Goal: Navigation & Orientation: Find specific page/section

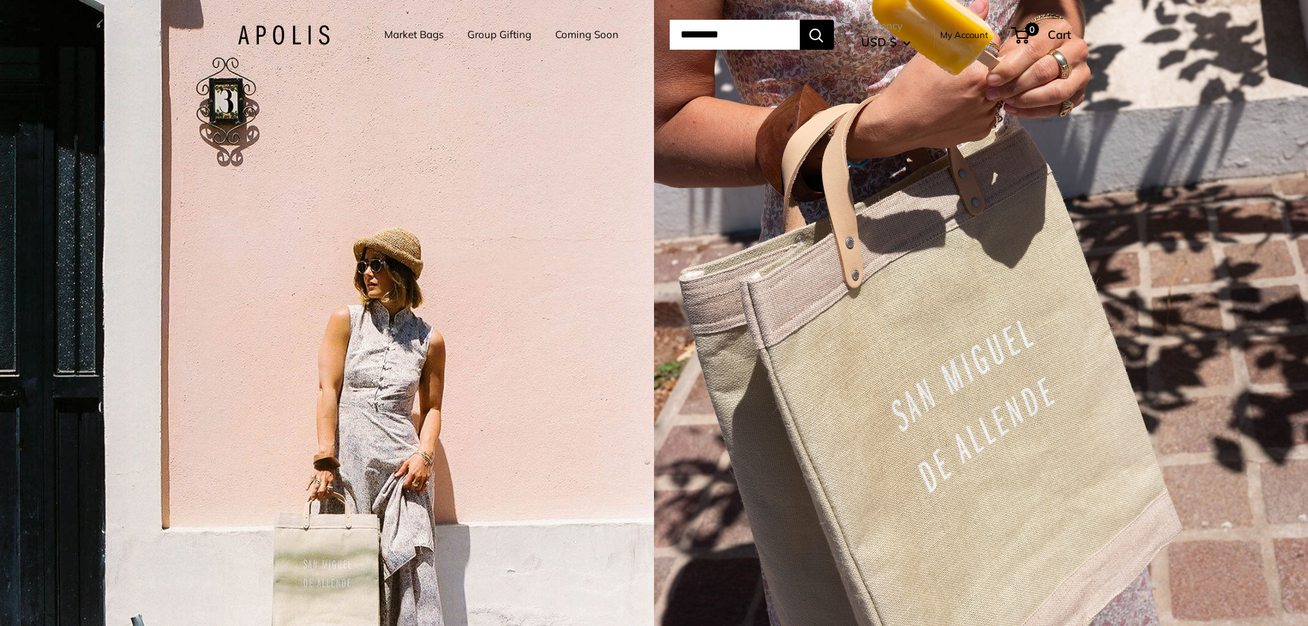
click at [423, 31] on link "Market Bags" at bounding box center [413, 34] width 59 height 19
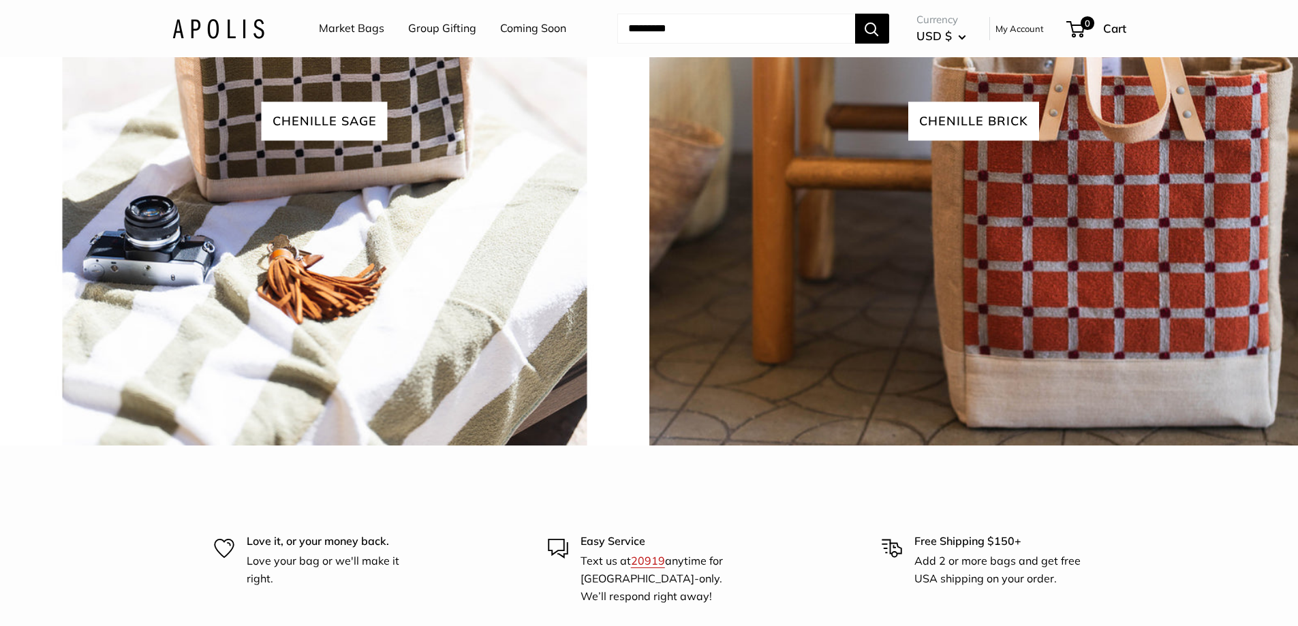
scroll to position [3225, 0]
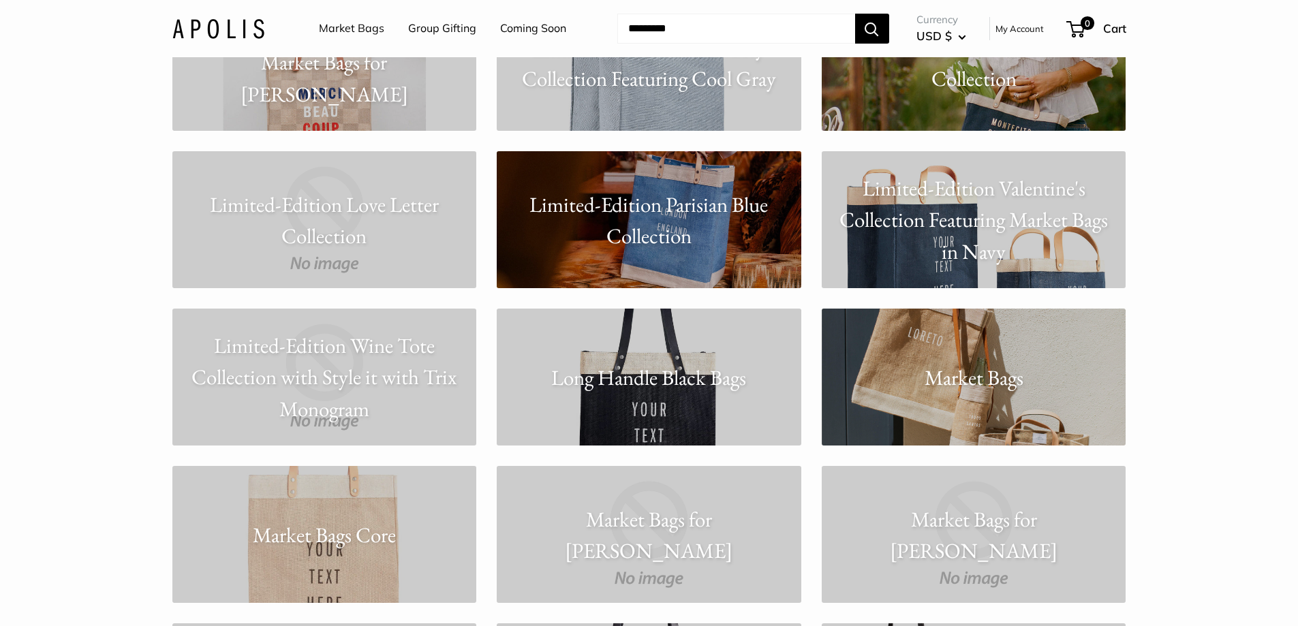
scroll to position [6337, 0]
